Goal: Task Accomplishment & Management: Manage account settings

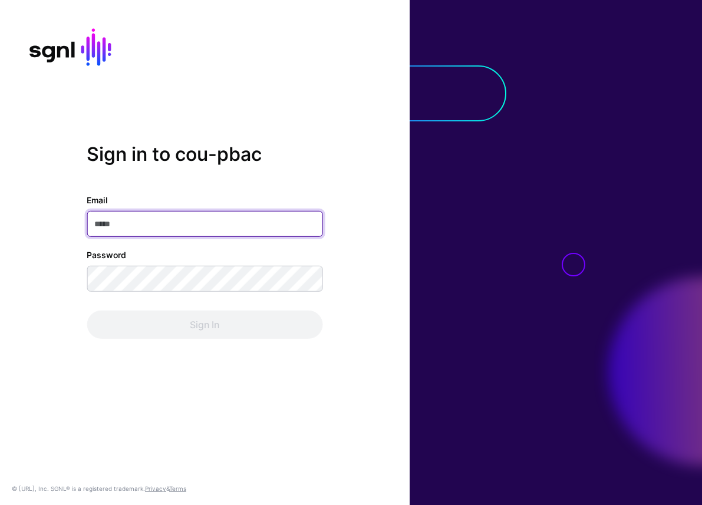
type input "**********"
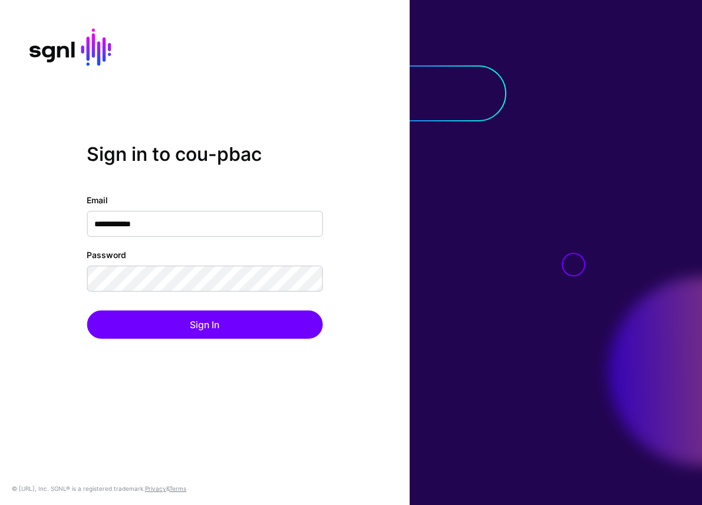
click at [215, 327] on div "Sign In" at bounding box center [205, 325] width 236 height 28
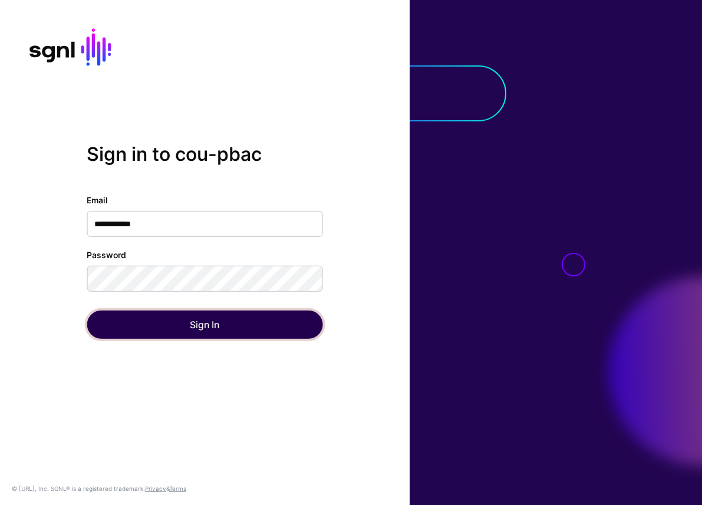
click at [215, 327] on button "Sign In" at bounding box center [205, 325] width 236 height 28
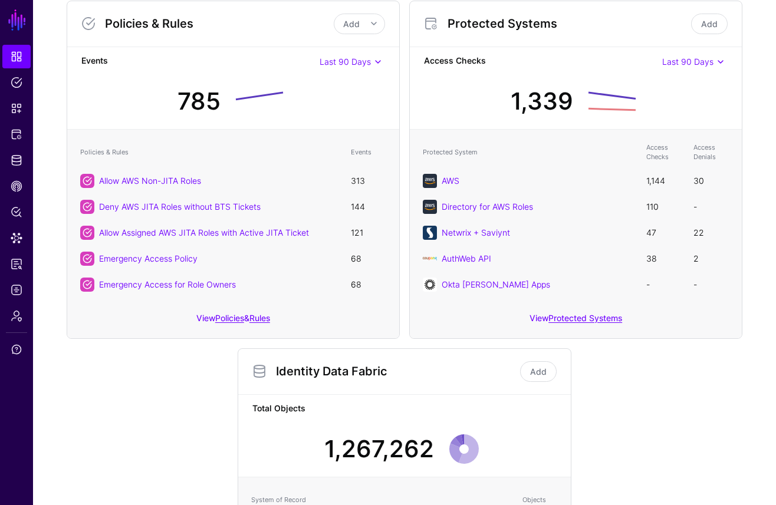
scroll to position [107, 0]
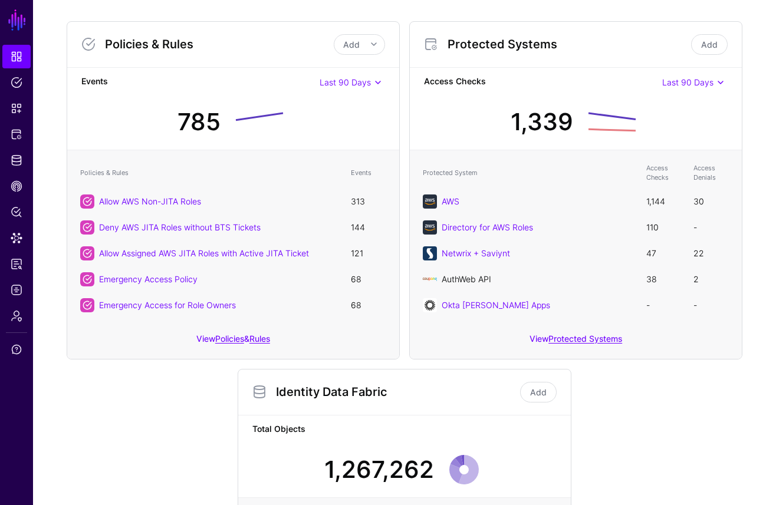
click at [464, 278] on link "AuthWeb API" at bounding box center [467, 279] width 50 height 10
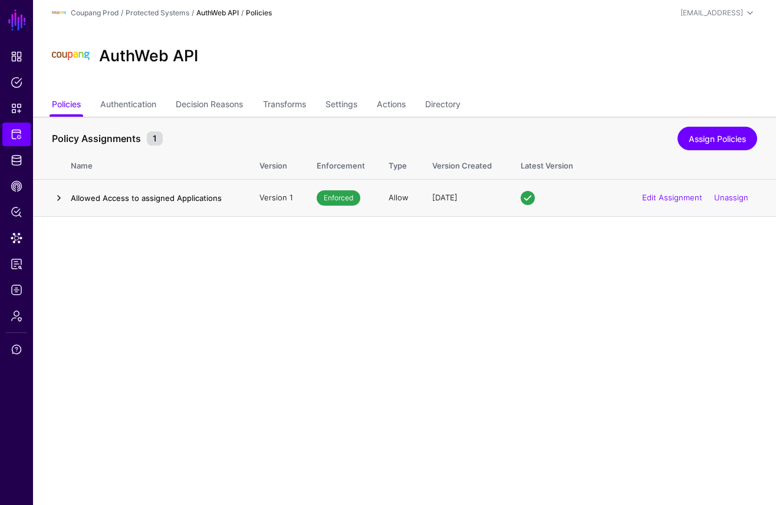
click at [63, 196] on link at bounding box center [59, 198] width 14 height 14
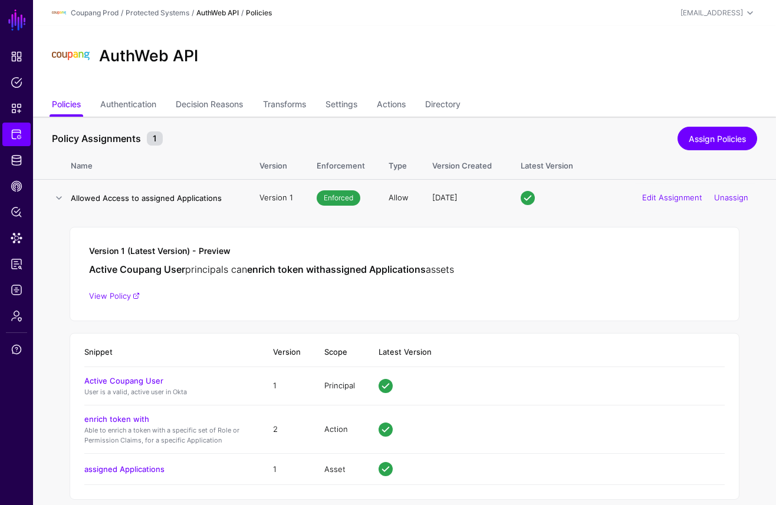
scroll to position [18, 0]
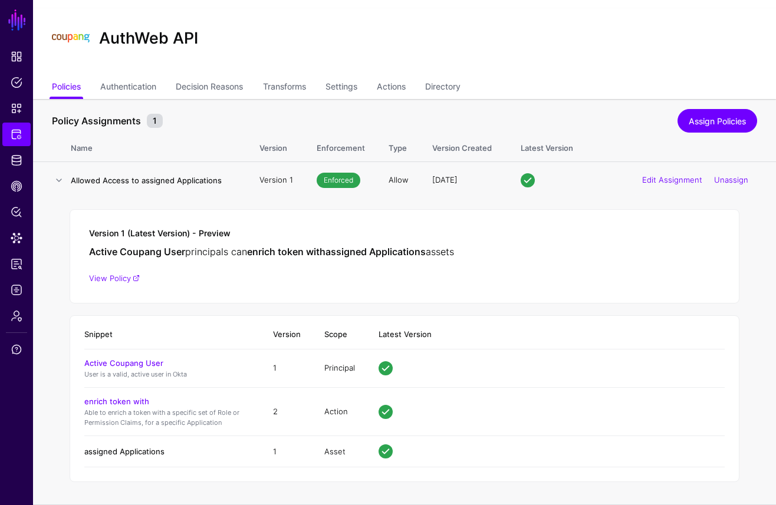
click at [140, 449] on link "assigned Applications" at bounding box center [124, 451] width 80 height 9
click at [0, 0] on main "SGNL Dashboard Policies Snippets Protected Systems Identity Data Fabric CAEP Hu…" at bounding box center [388, 243] width 776 height 523
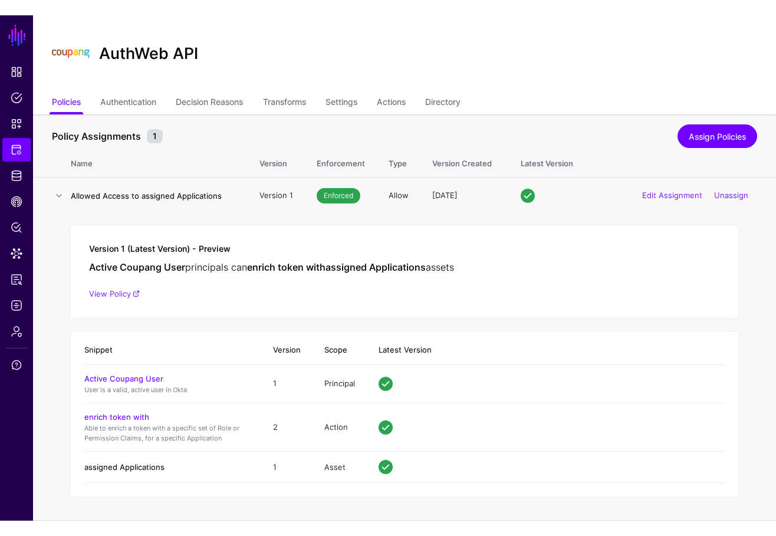
scroll to position [0, 0]
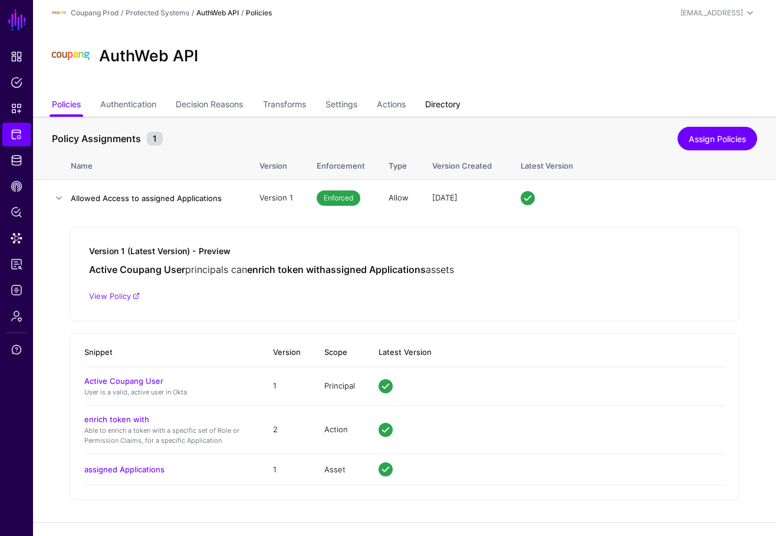
click at [461, 106] on link "Directory" at bounding box center [442, 105] width 35 height 22
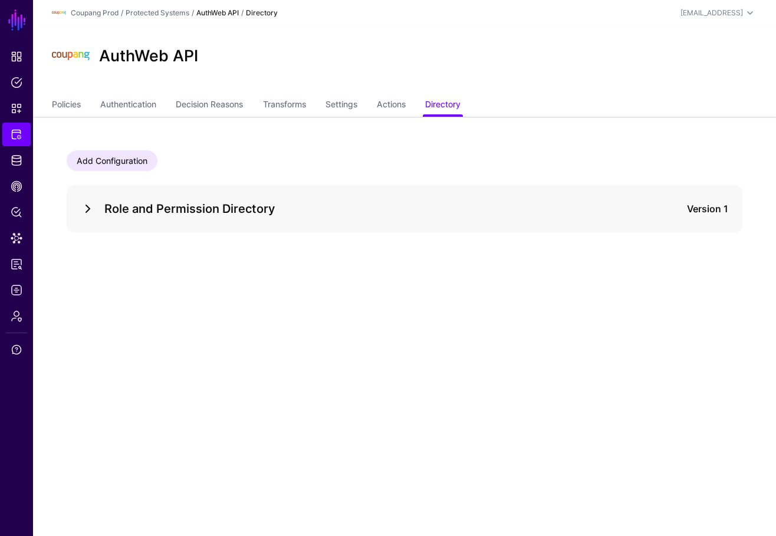
click at [90, 202] on link at bounding box center [88, 209] width 14 height 14
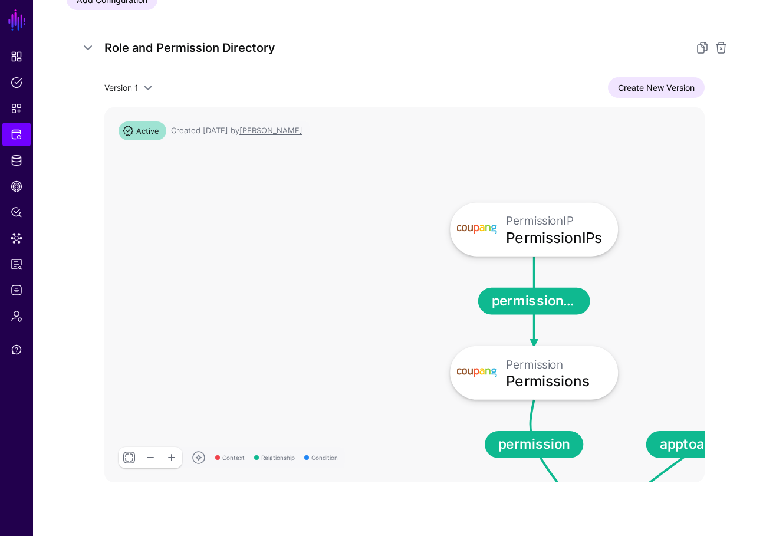
scroll to position [179, 0]
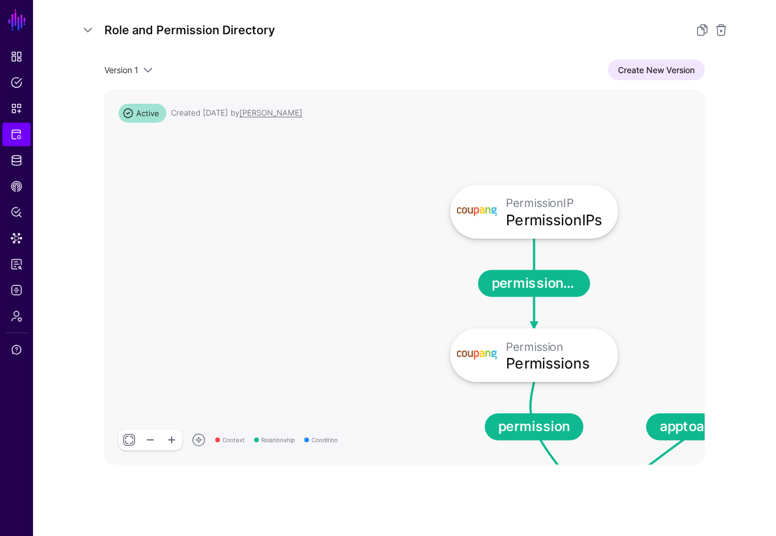
click at [135, 445] on link at bounding box center [129, 439] width 21 height 21
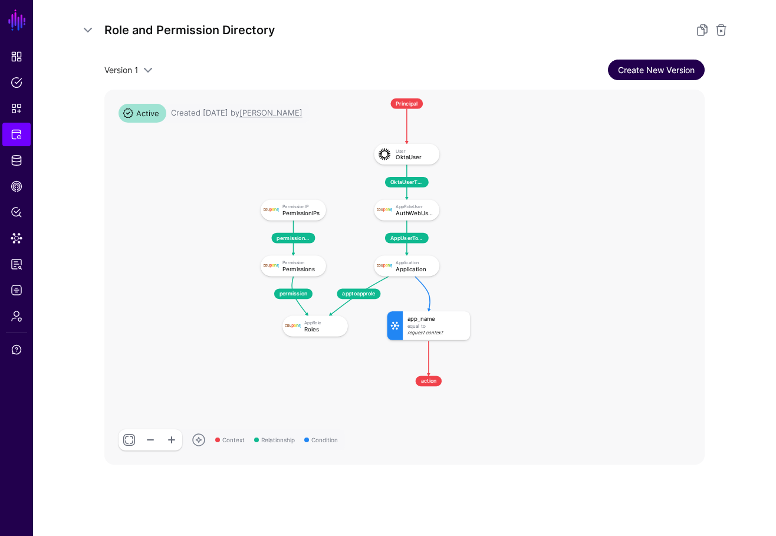
click at [644, 75] on link "Create New Version" at bounding box center [656, 70] width 97 height 21
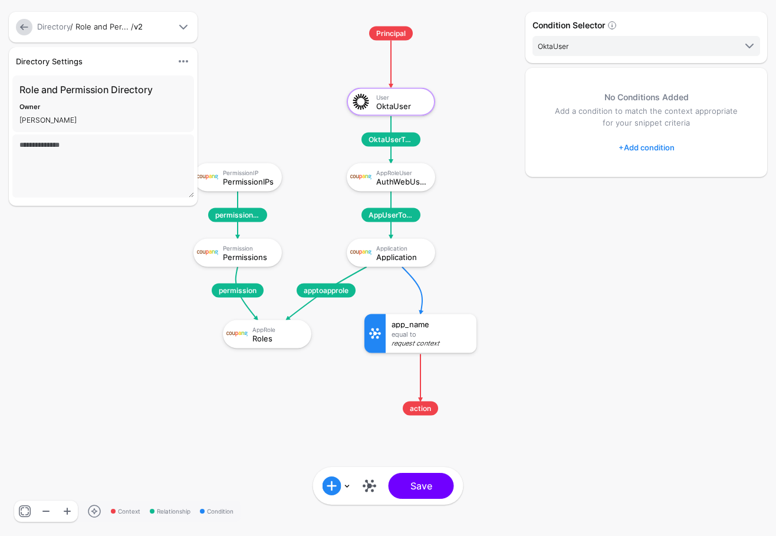
click at [25, 27] on link at bounding box center [24, 27] width 17 height 17
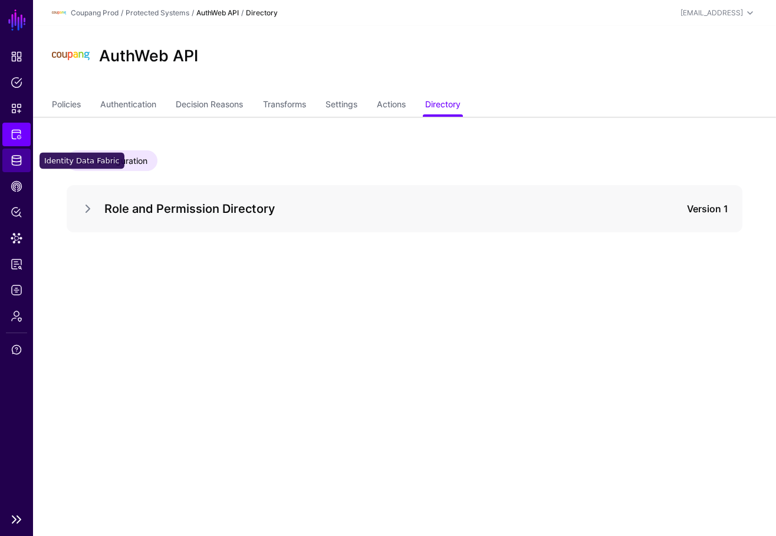
click at [20, 156] on span "Identity Data Fabric" at bounding box center [17, 161] width 12 height 12
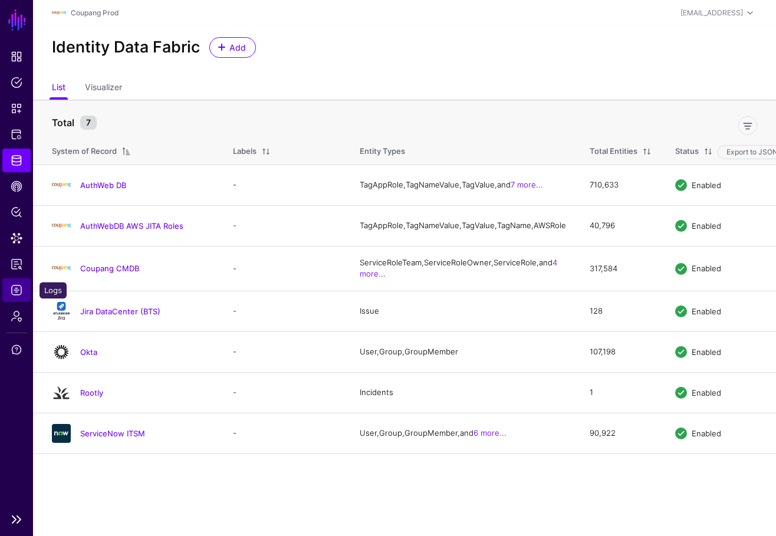
click at [18, 296] on link "Logs" at bounding box center [16, 290] width 28 height 24
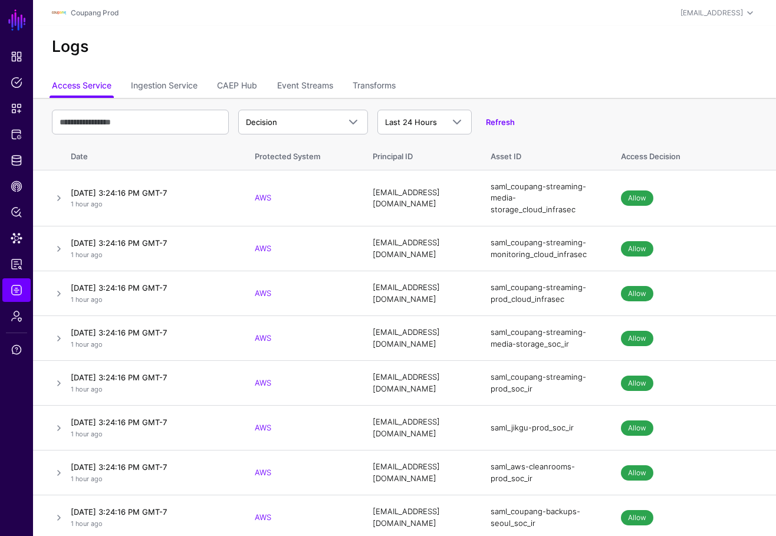
click at [427, 135] on div "Decision Decision Match Last 24 Hours Last 24 Hours Last 7 Days Last 30 Days La…" at bounding box center [404, 122] width 705 height 34
click at [429, 119] on span "Last 24 Hours" at bounding box center [411, 121] width 52 height 9
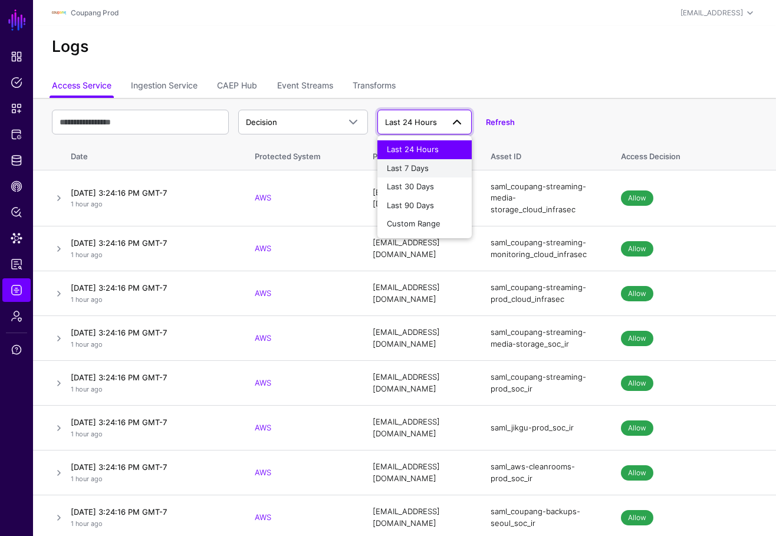
click at [443, 172] on div "Last 7 Days" at bounding box center [424, 169] width 75 height 12
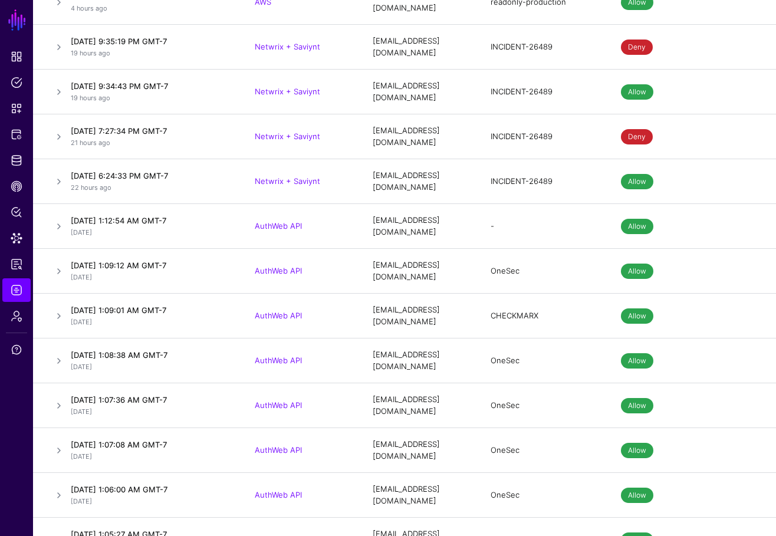
scroll to position [20964, 0]
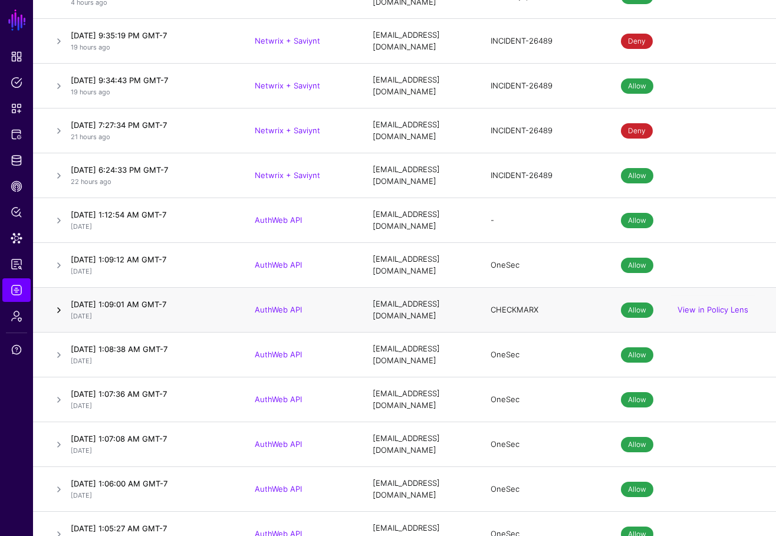
click at [57, 303] on link at bounding box center [59, 310] width 14 height 14
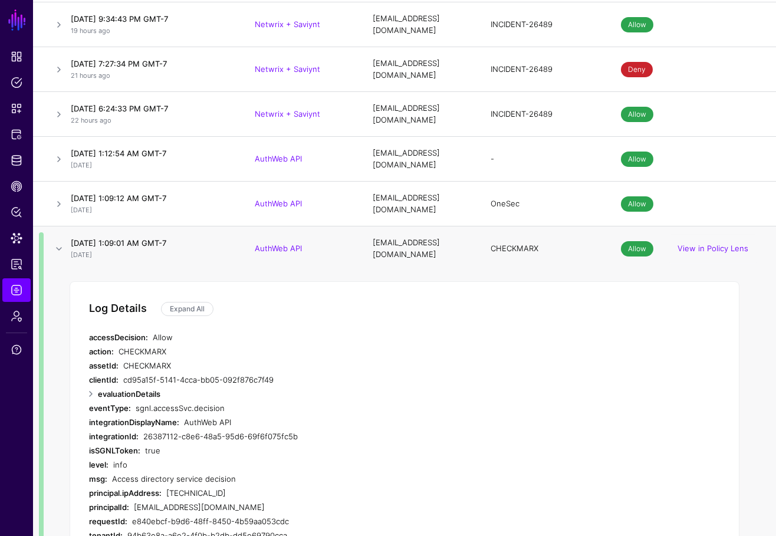
scroll to position [21035, 0]
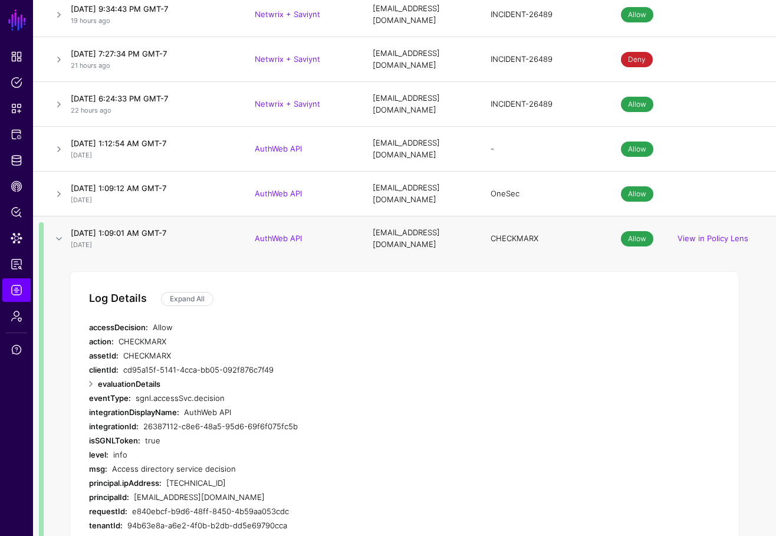
drag, startPoint x: 250, startPoint y: 398, endPoint x: 109, endPoint y: 399, distance: 141.0
click at [109, 462] on div "msg: Access directory service decision" at bounding box center [325, 469] width 472 height 14
drag, startPoint x: 553, startPoint y: 168, endPoint x: 477, endPoint y: 168, distance: 76.7
click at [477, 216] on tr "[DATE] 1:09:01 AM GMT-7 [DATE] AuthWeb API [EMAIL_ADDRESS][DOMAIN_NAME] CHECKMA…" at bounding box center [404, 238] width 743 height 45
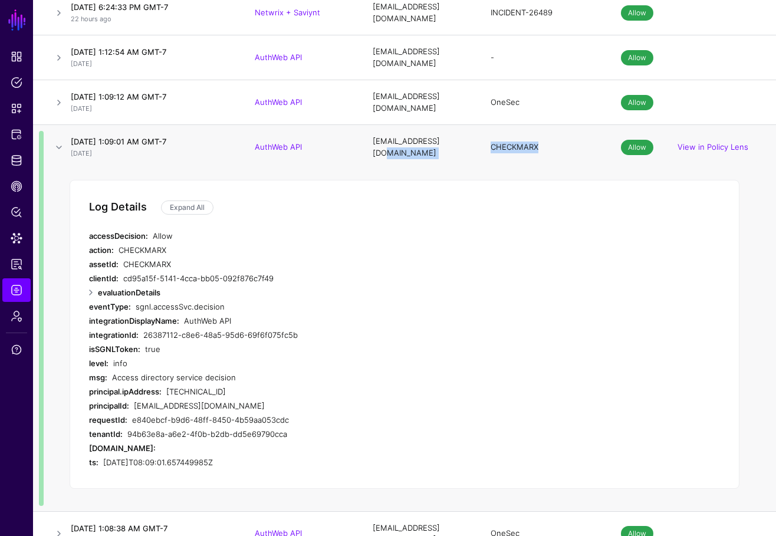
scroll to position [21130, 0]
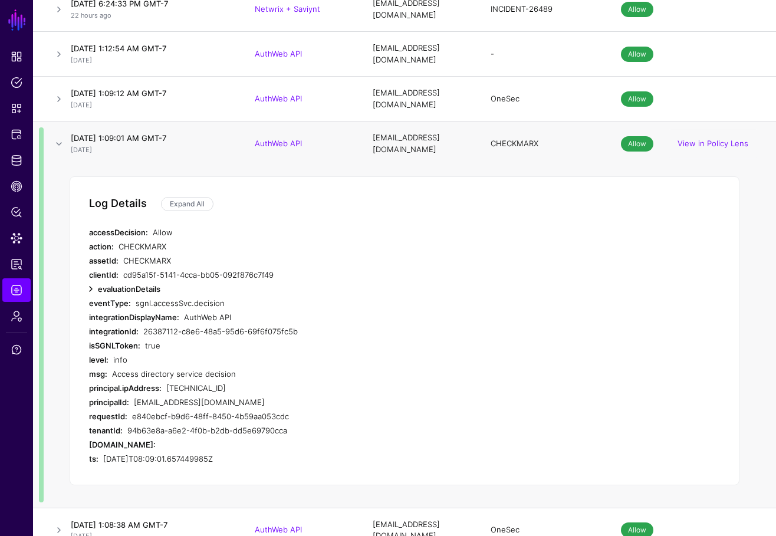
click at [90, 282] on link at bounding box center [91, 289] width 14 height 14
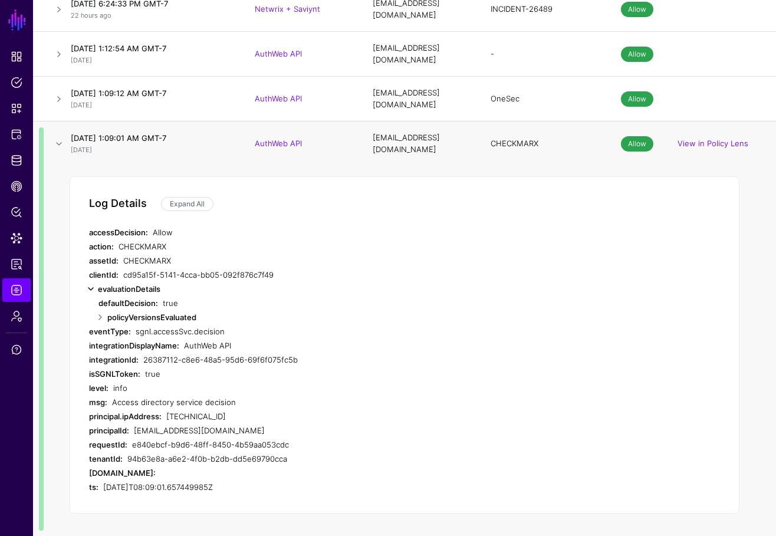
click at [91, 282] on link at bounding box center [91, 289] width 14 height 14
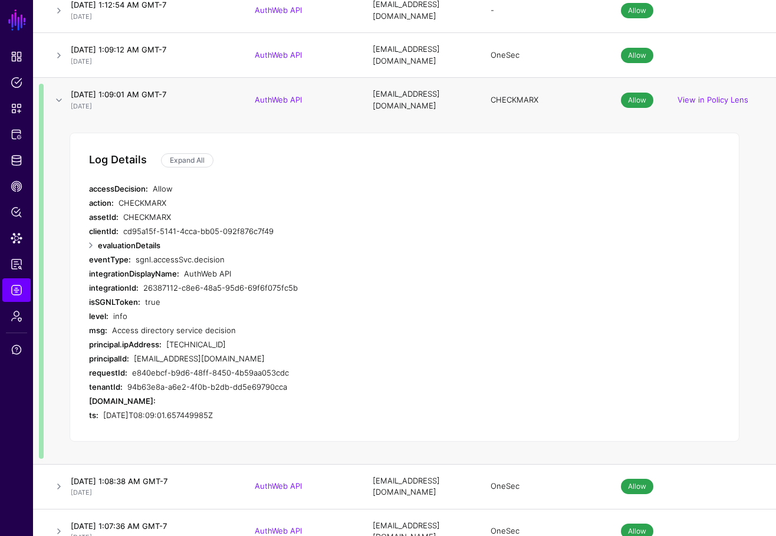
scroll to position [21176, 0]
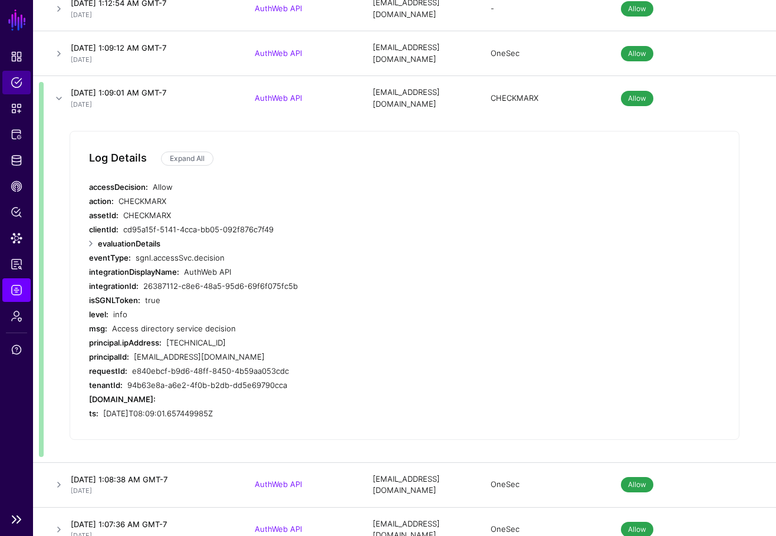
click at [18, 81] on span "Policies" at bounding box center [17, 83] width 12 height 12
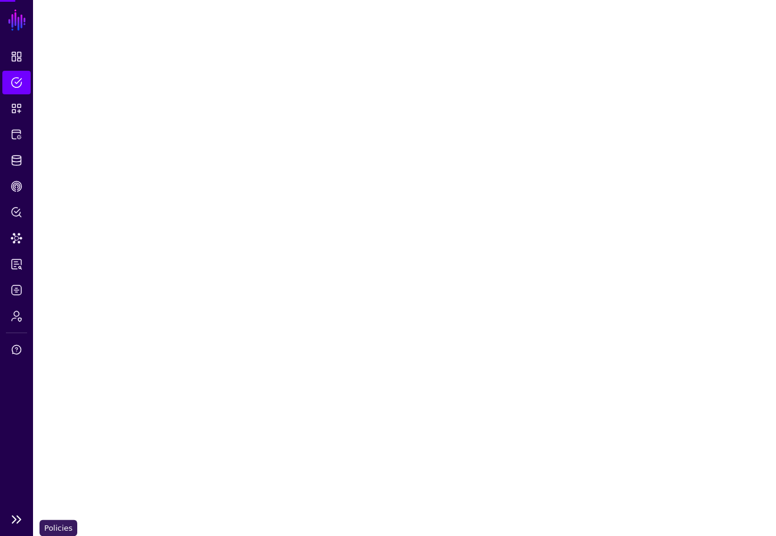
click at [18, 81] on span "Policies" at bounding box center [17, 83] width 12 height 12
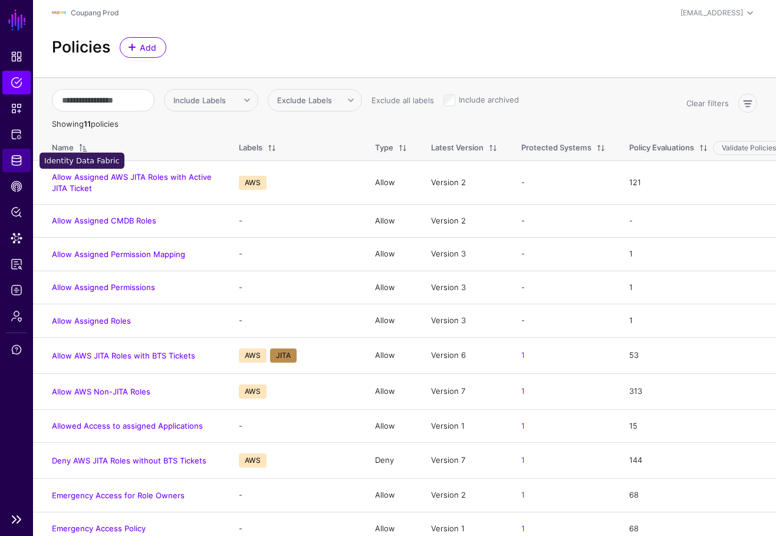
click at [21, 156] on span "Identity Data Fabric" at bounding box center [17, 161] width 12 height 12
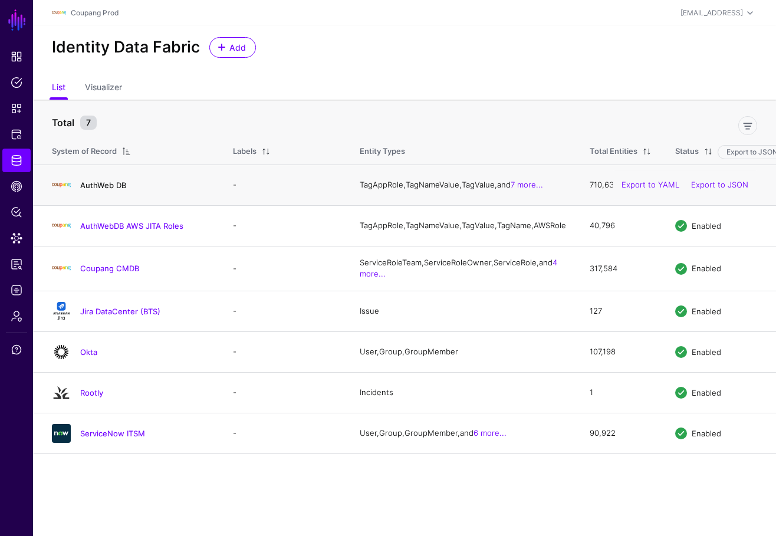
click at [90, 188] on link "AuthWeb DB" at bounding box center [103, 184] width 46 height 9
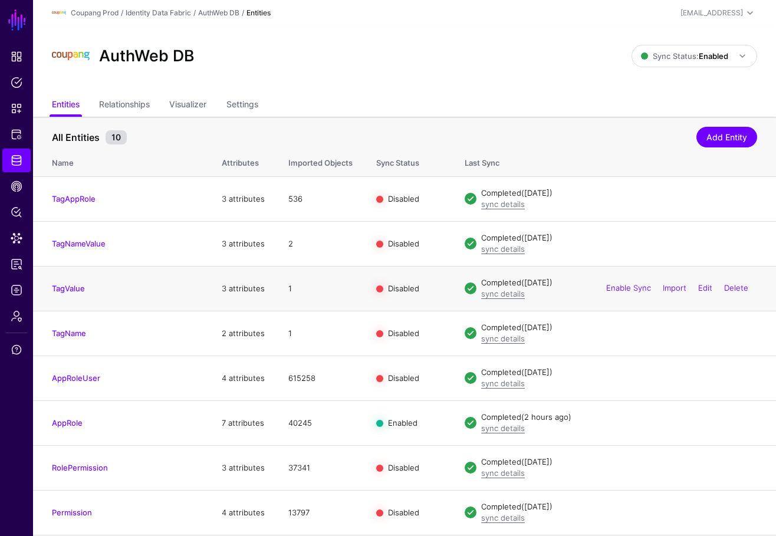
scroll to position [89, 0]
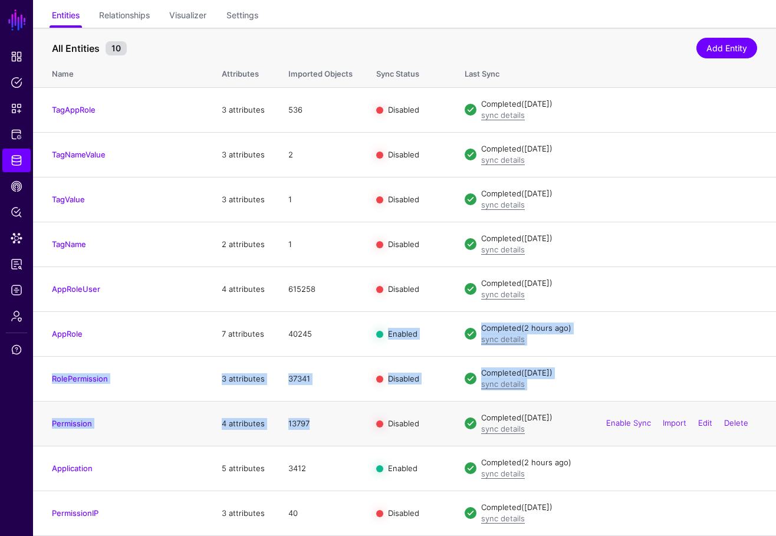
drag, startPoint x: 314, startPoint y: 330, endPoint x: 314, endPoint y: 428, distance: 97.9
click at [314, 429] on tbody "TagAppRole 3 attributes 536 Disabled Completed ([DATE]) sync details Enable Syn…" at bounding box center [404, 311] width 743 height 448
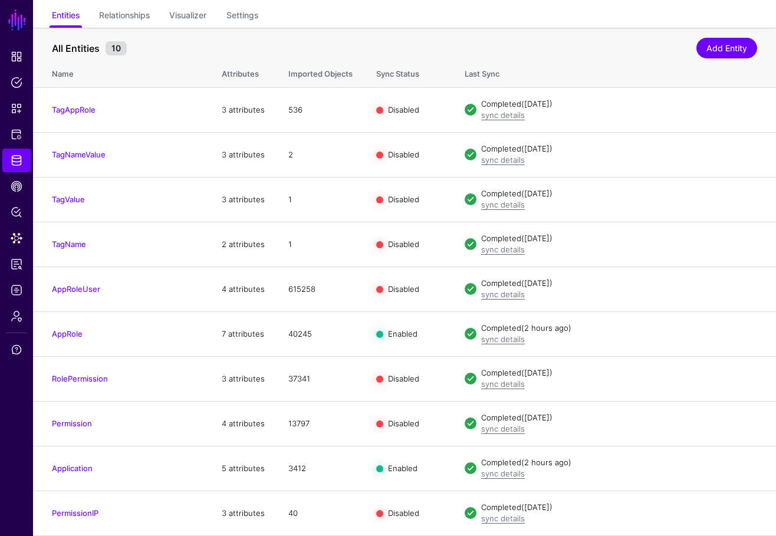
click at [177, 77] on th "Name" at bounding box center [121, 72] width 177 height 31
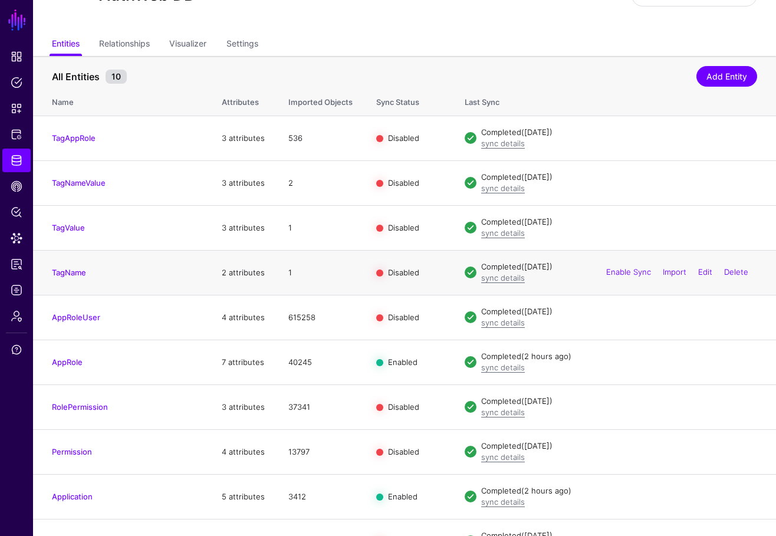
scroll to position [58, 0]
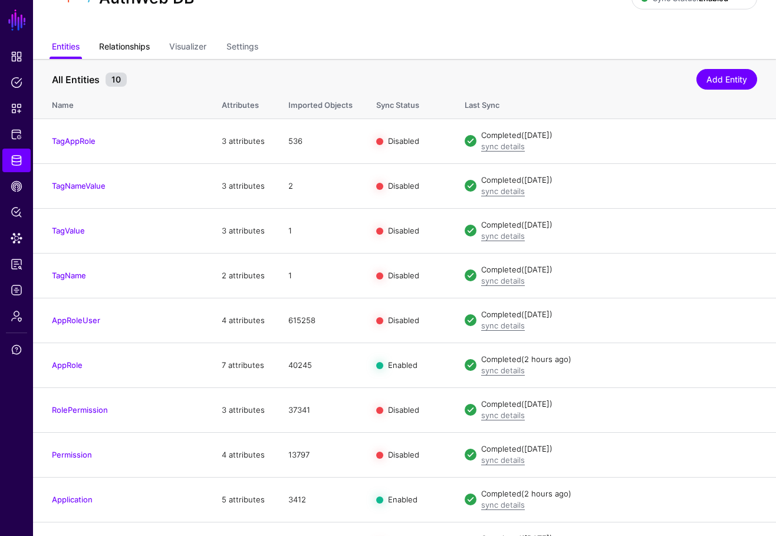
click at [133, 57] on link "Relationships" at bounding box center [124, 48] width 51 height 22
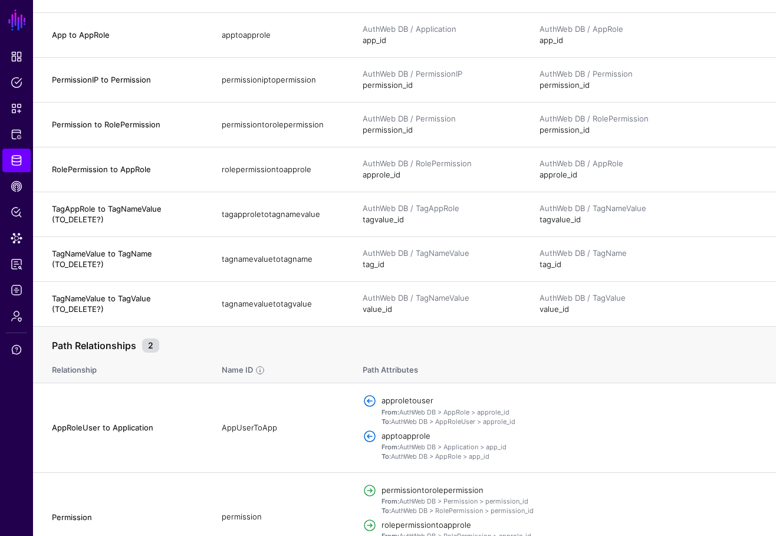
scroll to position [369, 0]
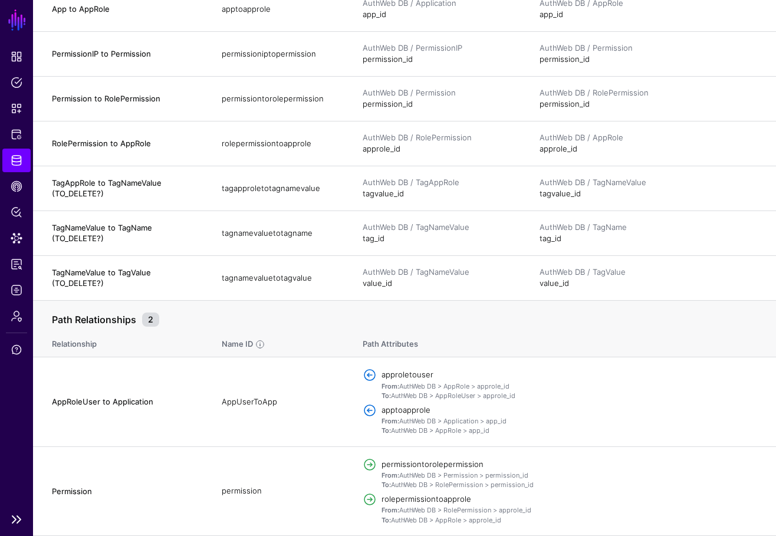
click at [14, 164] on span "Identity Data Fabric" at bounding box center [17, 161] width 12 height 12
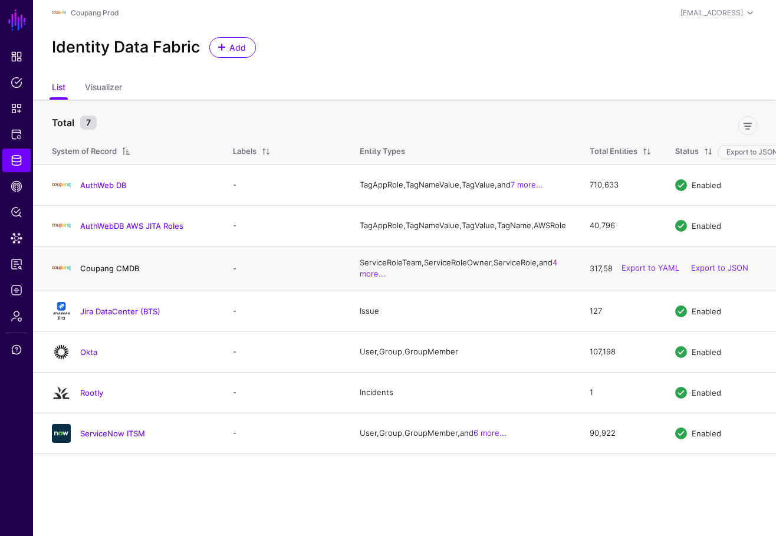
click at [122, 273] on link "Coupang CMDB" at bounding box center [109, 268] width 59 height 9
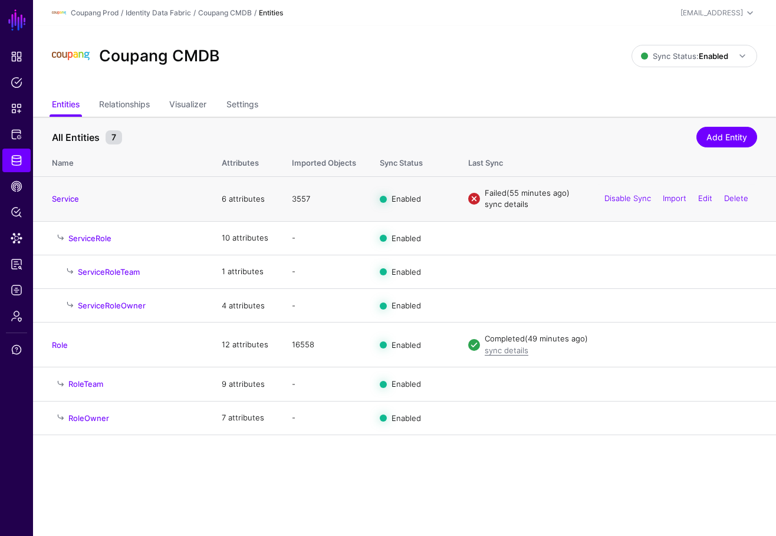
click at [507, 206] on link "sync details" at bounding box center [507, 203] width 44 height 9
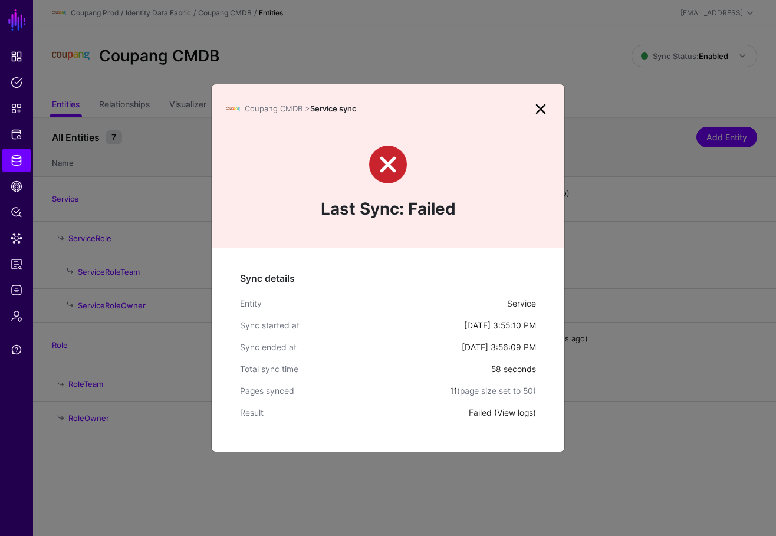
click at [517, 416] on link "View logs" at bounding box center [515, 413] width 36 height 10
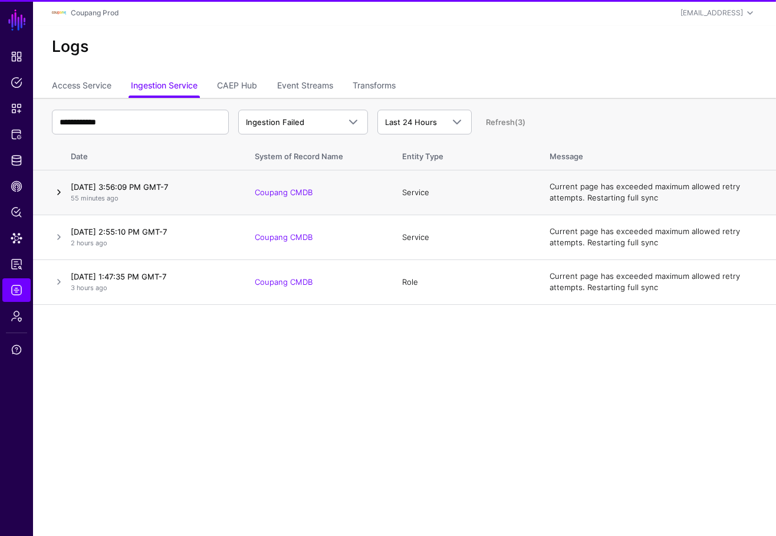
click at [61, 193] on link at bounding box center [59, 192] width 14 height 14
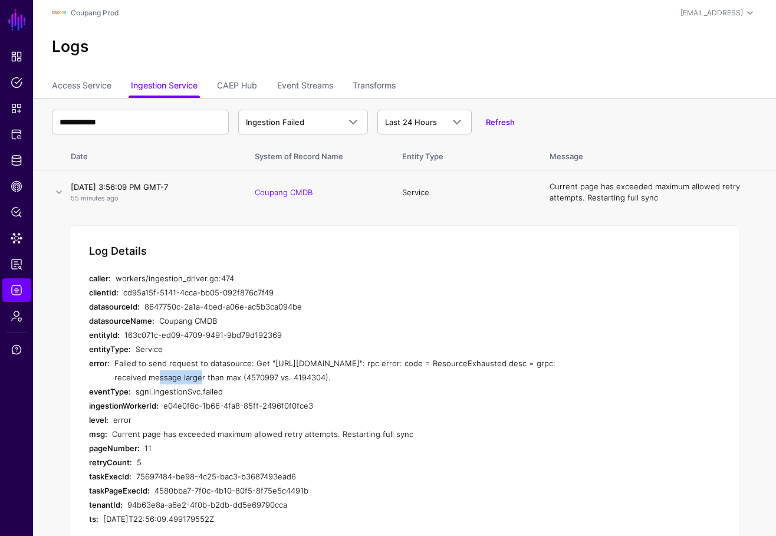
drag, startPoint x: 152, startPoint y: 379, endPoint x: 192, endPoint y: 379, distance: 40.1
click at [192, 379] on div "Failed to send request to datasource: Get "[URL][DOMAIN_NAME]": rpc error: code…" at bounding box center [337, 370] width 447 height 28
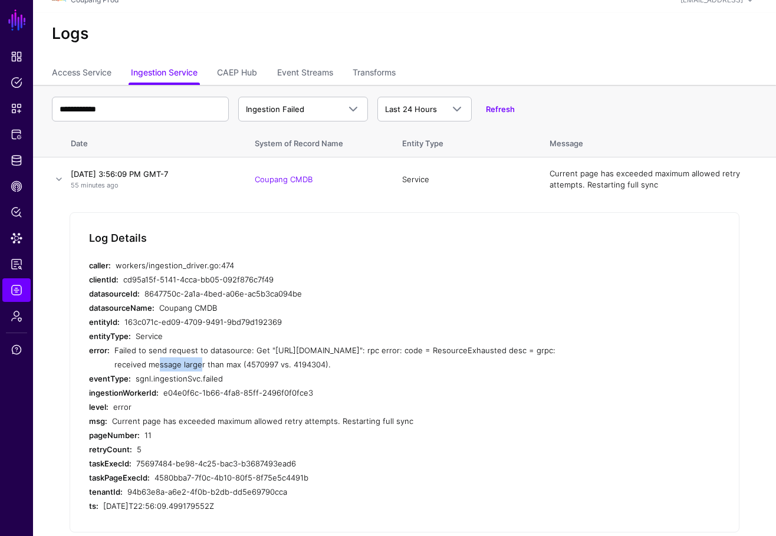
scroll to position [5, 0]
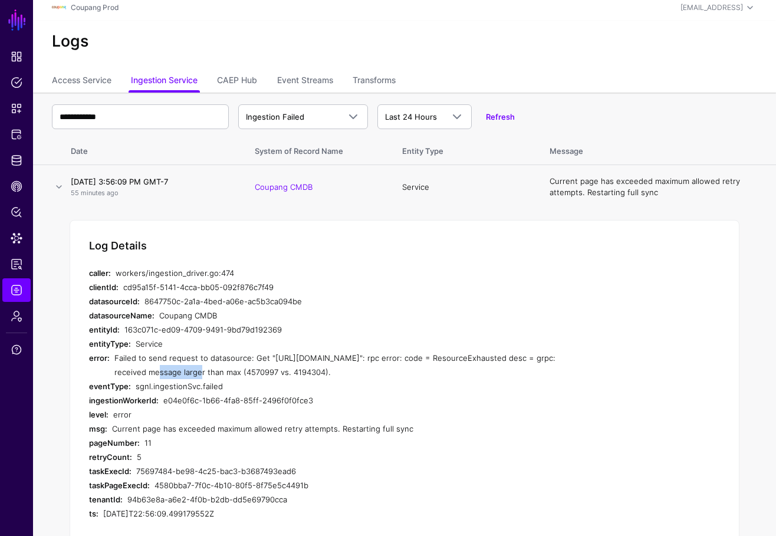
drag, startPoint x: 495, startPoint y: 375, endPoint x: 512, endPoint y: 382, distance: 18.5
click at [512, 379] on div "Failed to send request to datasource: Get "[URL][DOMAIN_NAME]": rpc error: code…" at bounding box center [337, 365] width 447 height 28
click at [520, 379] on div "Failed to send request to datasource: Get "[URL][DOMAIN_NAME]": rpc error: code…" at bounding box center [337, 365] width 447 height 28
drag, startPoint x: 518, startPoint y: 373, endPoint x: 501, endPoint y: 373, distance: 17.1
click at [501, 373] on div "Failed to send request to datasource: Get "[URL][DOMAIN_NAME]": rpc error: code…" at bounding box center [337, 365] width 447 height 28
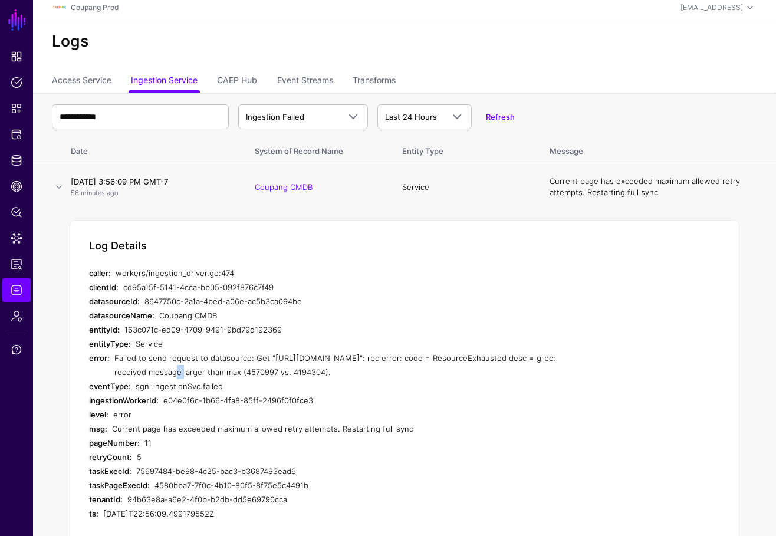
drag, startPoint x: 169, startPoint y: 372, endPoint x: 179, endPoint y: 373, distance: 10.0
click at [179, 373] on div "Failed to send request to datasource: Get "[URL][DOMAIN_NAME]": rpc error: code…" at bounding box center [337, 365] width 447 height 28
click at [16, 158] on span "Identity Data Fabric" at bounding box center [17, 161] width 12 height 12
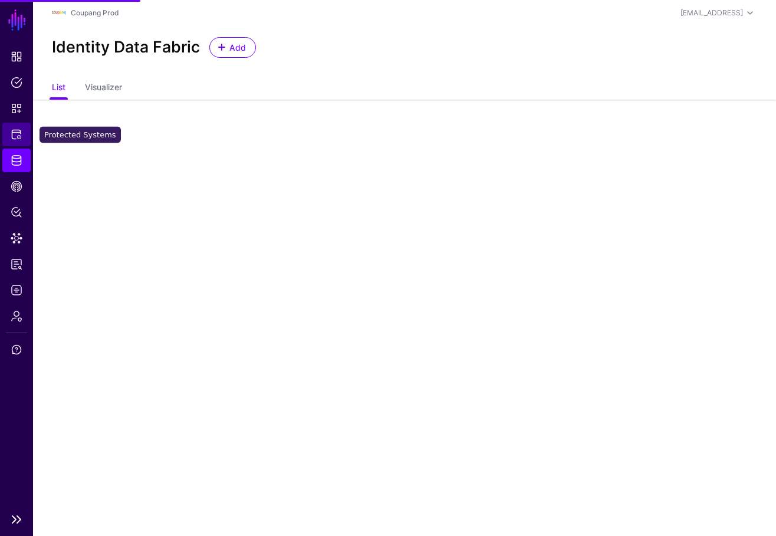
click at [14, 141] on link "Protected Systems" at bounding box center [16, 135] width 28 height 24
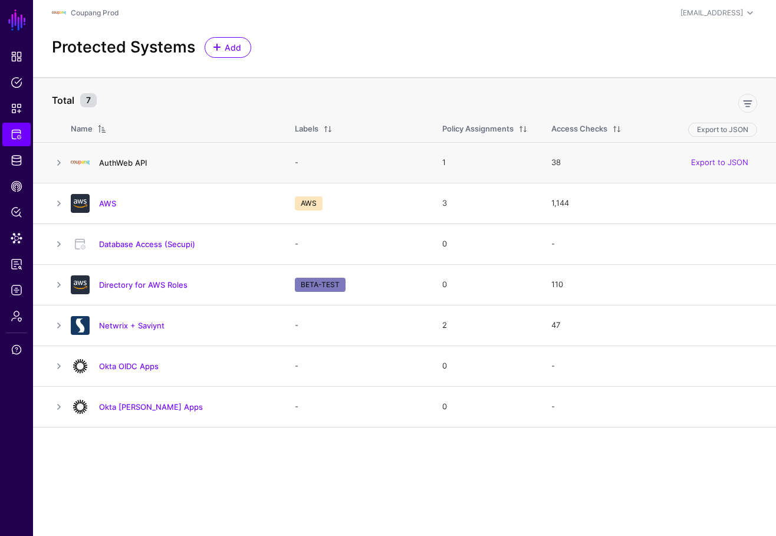
click at [137, 165] on link "AuthWeb API" at bounding box center [123, 162] width 48 height 9
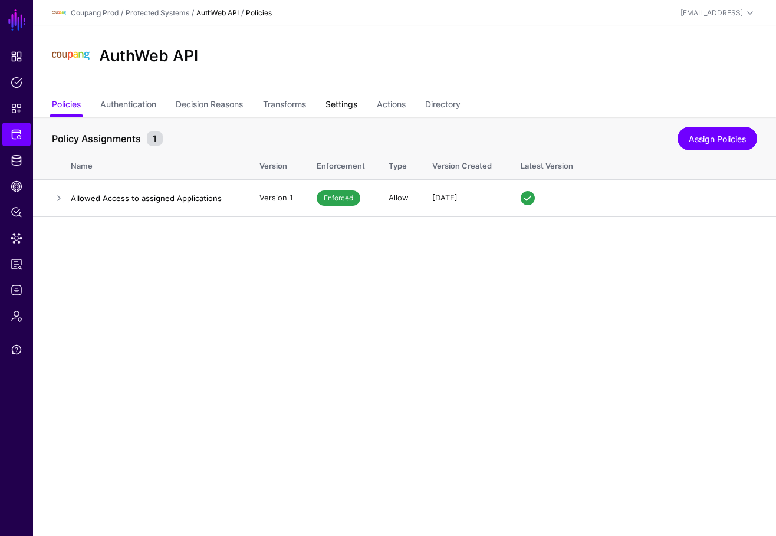
click at [354, 100] on link "Settings" at bounding box center [342, 105] width 32 height 22
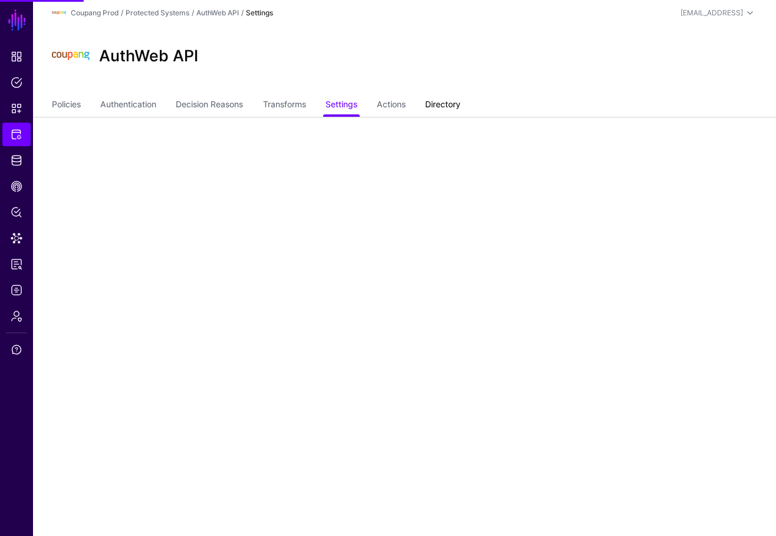
click at [445, 106] on link "Directory" at bounding box center [442, 105] width 35 height 22
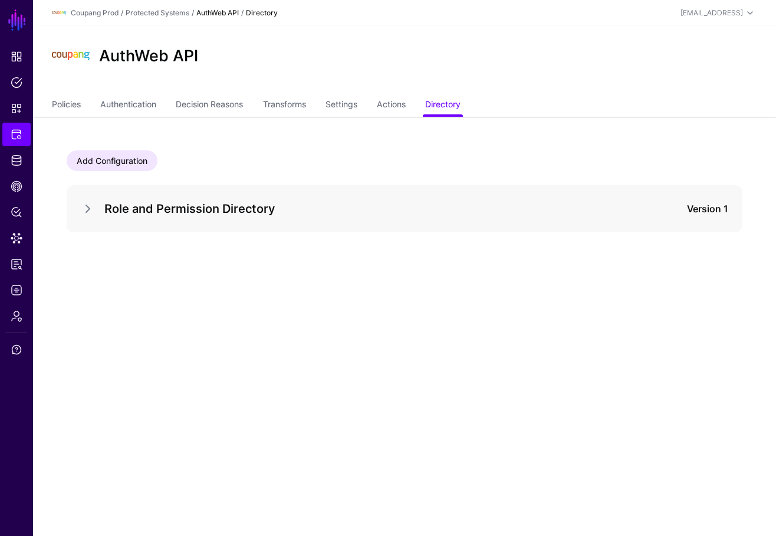
click at [97, 206] on div at bounding box center [93, 209] width 24 height 14
click at [85, 206] on link at bounding box center [88, 209] width 14 height 14
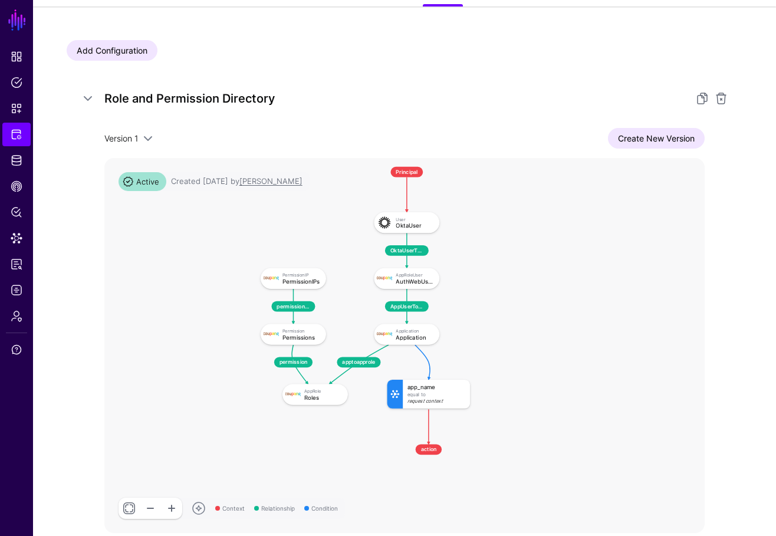
scroll to position [130, 0]
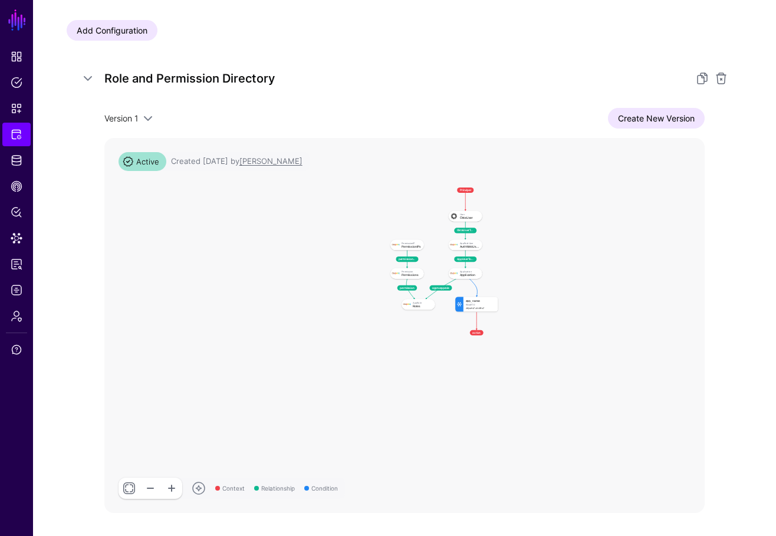
click at [134, 490] on link at bounding box center [129, 488] width 21 height 21
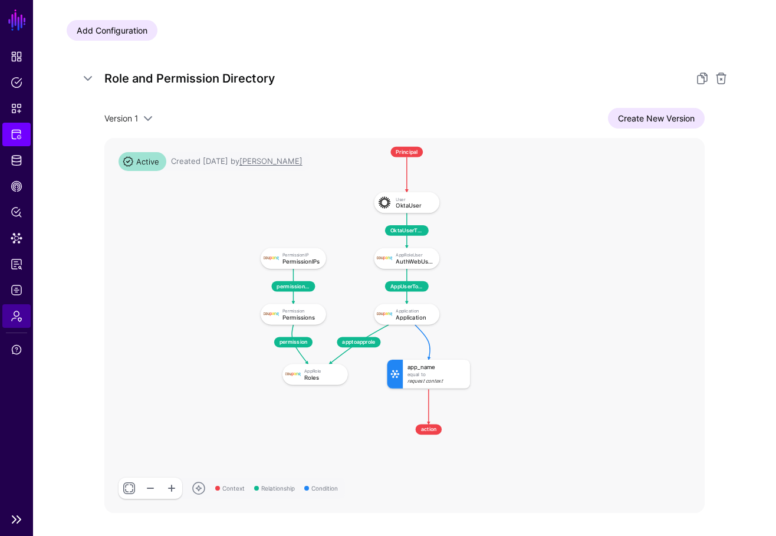
click at [16, 321] on span "Admin" at bounding box center [17, 316] width 12 height 12
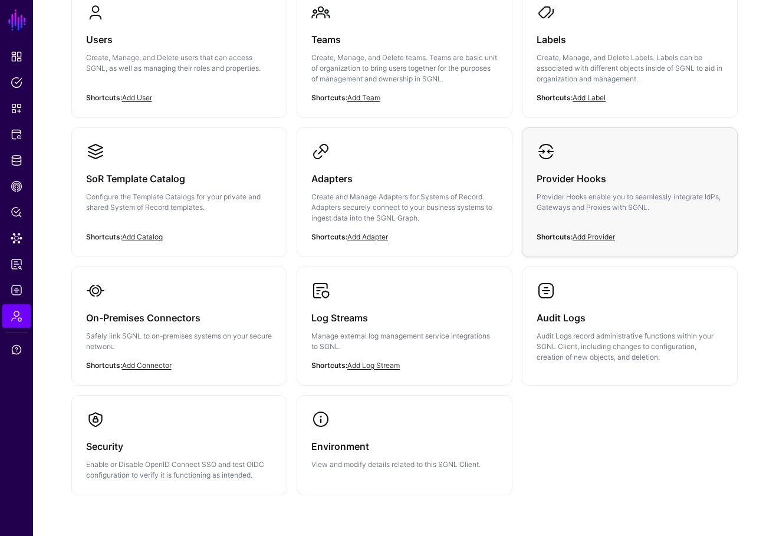
click at [600, 182] on h3 "Provider Hooks" at bounding box center [630, 178] width 186 height 17
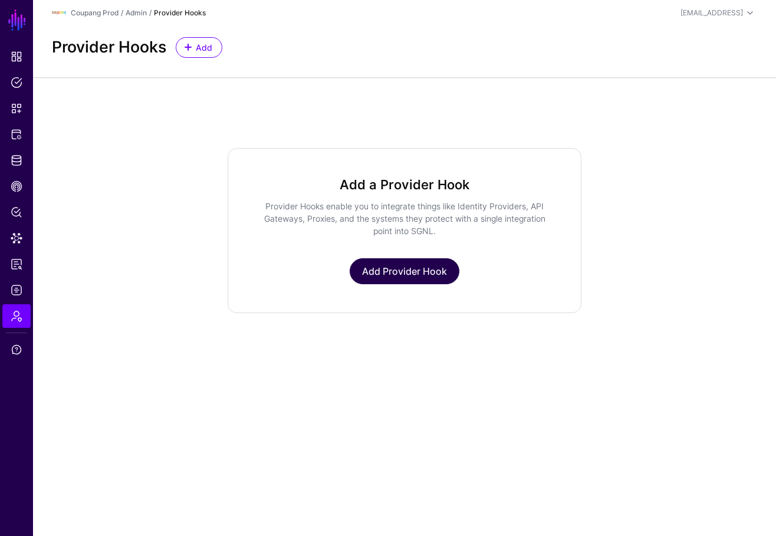
click at [376, 271] on link "Add Provider Hook" at bounding box center [405, 271] width 110 height 26
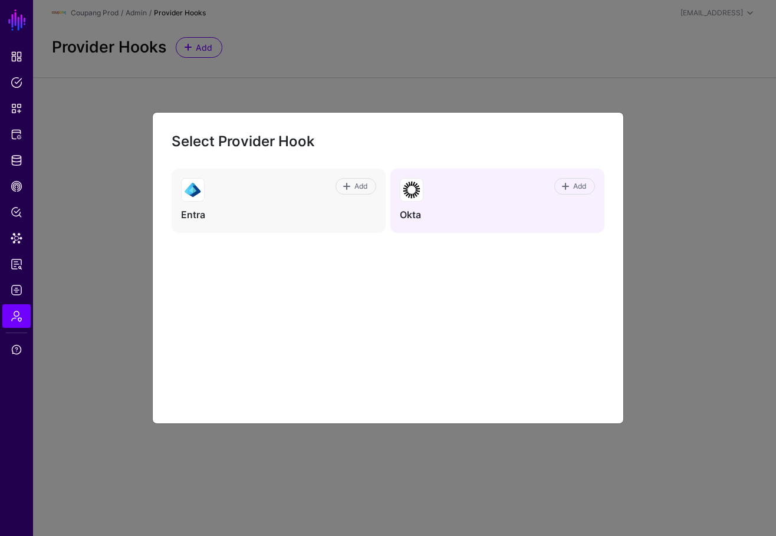
click at [463, 212] on h4 "Okta" at bounding box center [497, 215] width 195 height 12
click at [562, 181] on span "Add" at bounding box center [575, 186] width 26 height 11
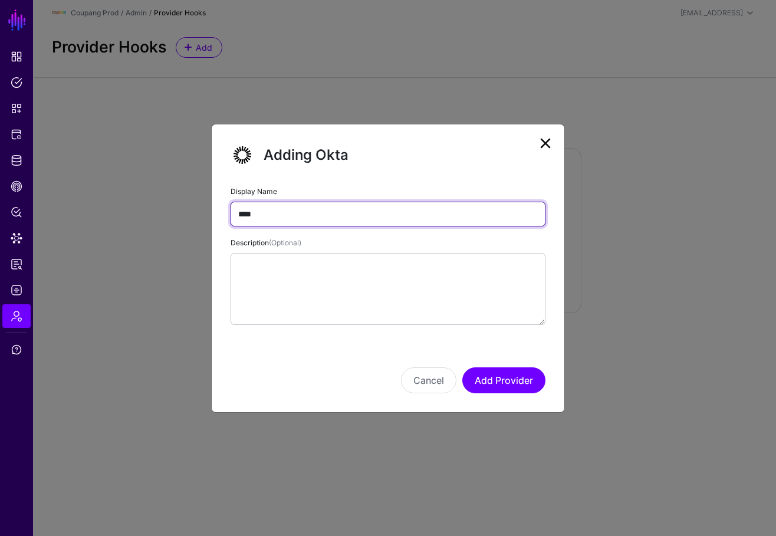
click at [321, 216] on input "****" at bounding box center [388, 214] width 315 height 25
type input "**********"
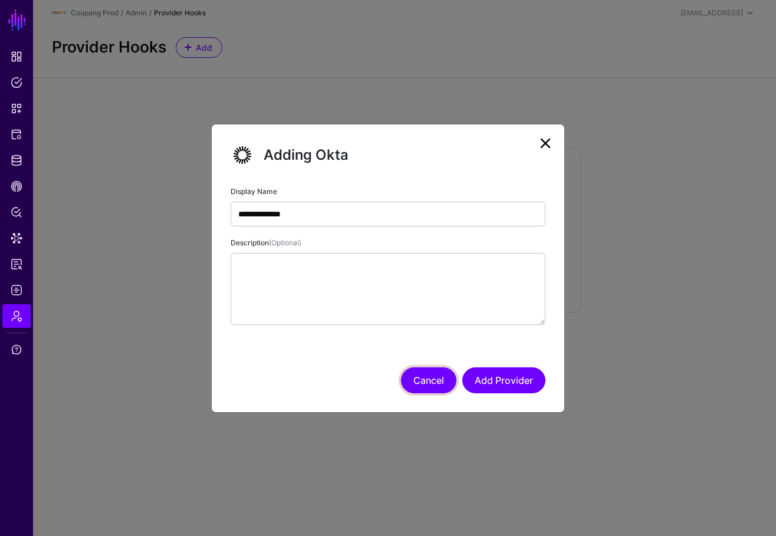
click at [419, 377] on button "Cancel" at bounding box center [428, 380] width 55 height 26
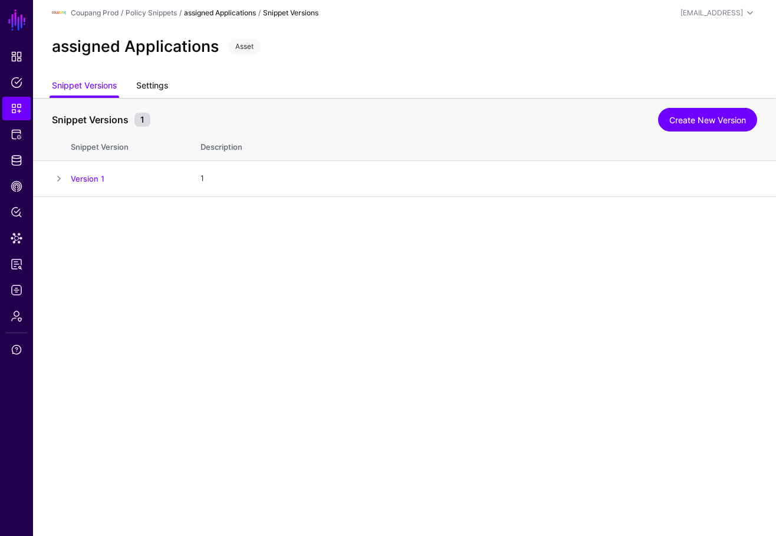
click at [143, 92] on link "Settings" at bounding box center [152, 86] width 32 height 22
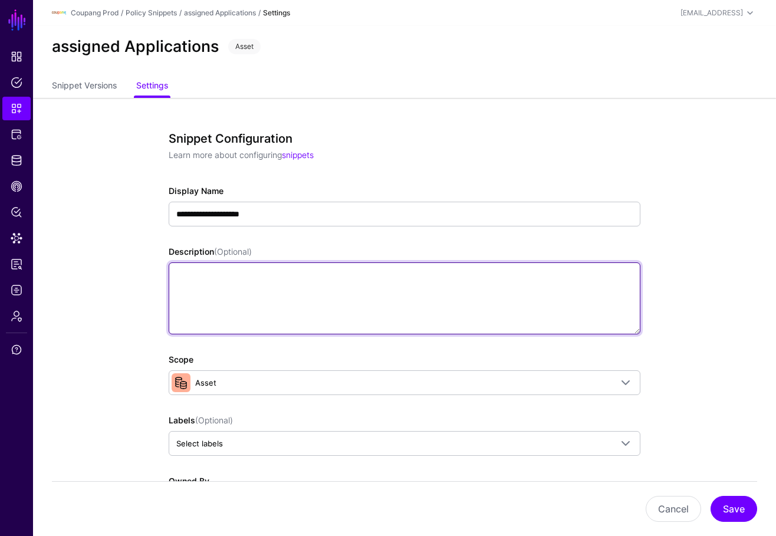
click at [228, 277] on textarea "Description (Optional)" at bounding box center [405, 298] width 472 height 72
type textarea "**********"
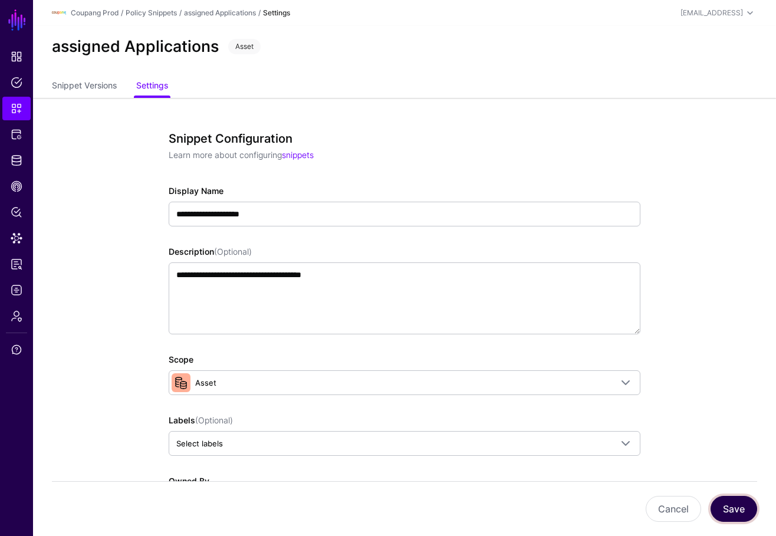
click at [732, 504] on button "Save" at bounding box center [734, 509] width 47 height 26
